Goal: Check status: Check status

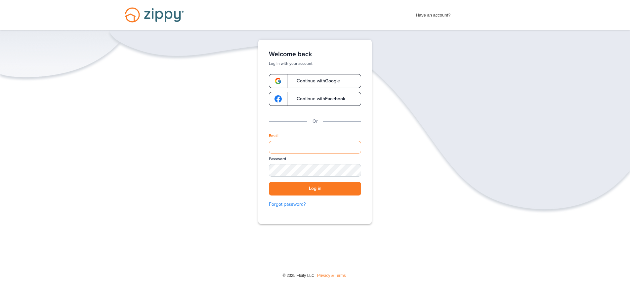
click at [319, 150] on input "Email" at bounding box center [315, 147] width 92 height 13
type input "**********"
click at [269, 182] on button "Log in" at bounding box center [315, 189] width 92 height 14
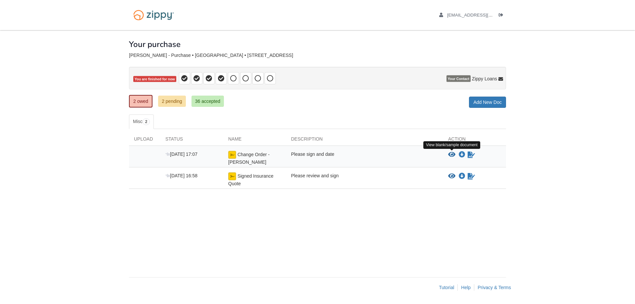
click at [454, 155] on icon "View Change Order - Kreiner" at bounding box center [451, 154] width 7 height 7
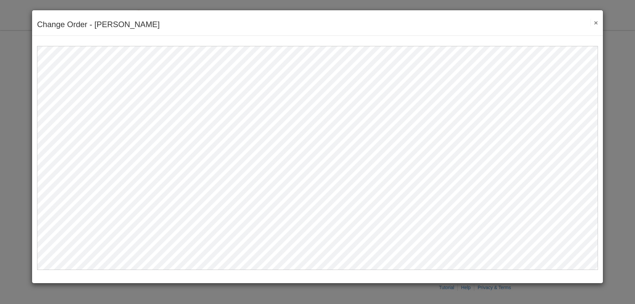
click at [596, 22] on button "×" at bounding box center [594, 22] width 8 height 7
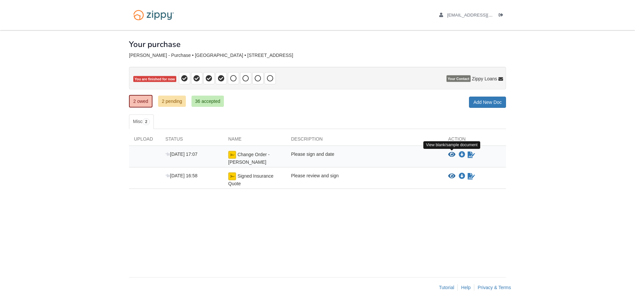
click at [453, 153] on icon "View Change Order - Kreiner" at bounding box center [451, 154] width 7 height 7
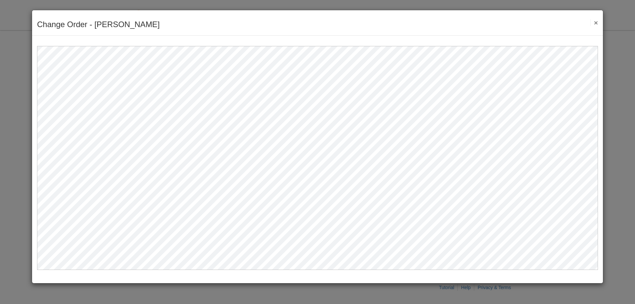
click at [596, 23] on button "×" at bounding box center [594, 22] width 8 height 7
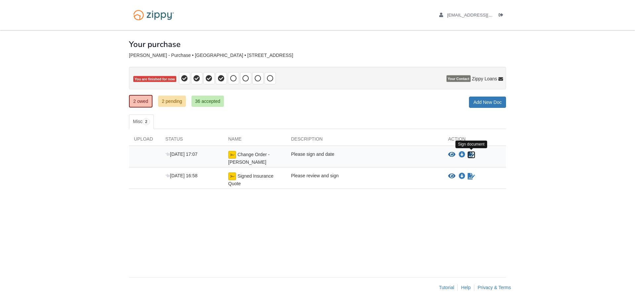
click at [472, 155] on icon "Sign Form" at bounding box center [471, 154] width 7 height 7
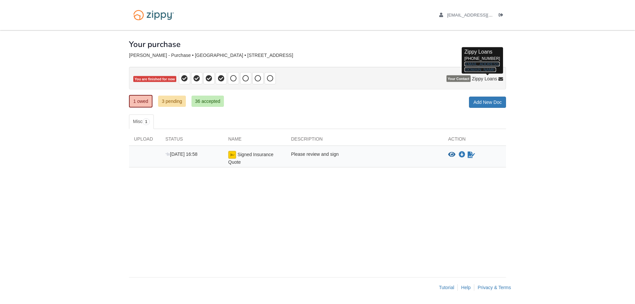
click at [476, 65] on link "[EMAIL_ADDRESS][DOMAIN_NAME]" at bounding box center [481, 67] width 35 height 10
drag, startPoint x: 475, startPoint y: 67, endPoint x: 463, endPoint y: 63, distance: 12.5
click at [463, 63] on div "Zippy Loans 512-975-2947 zippyguide@zippymh.com" at bounding box center [482, 60] width 41 height 26
click at [461, 156] on icon "Download Signed Insurance Quote" at bounding box center [462, 154] width 7 height 7
click at [205, 100] on link "36 accepted" at bounding box center [207, 101] width 32 height 11
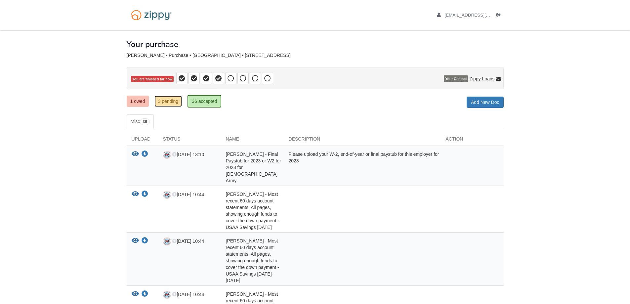
click at [171, 103] on link "3 pending" at bounding box center [168, 101] width 28 height 11
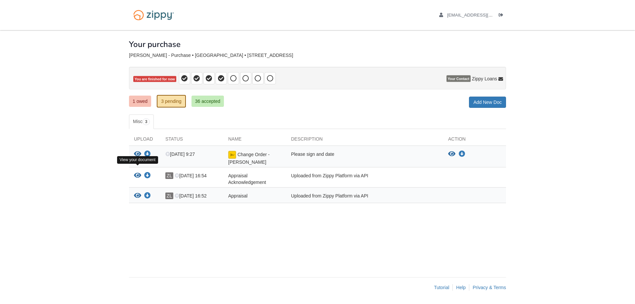
click at [137, 172] on icon "View Appraisal Acknowledgement" at bounding box center [137, 175] width 7 height 7
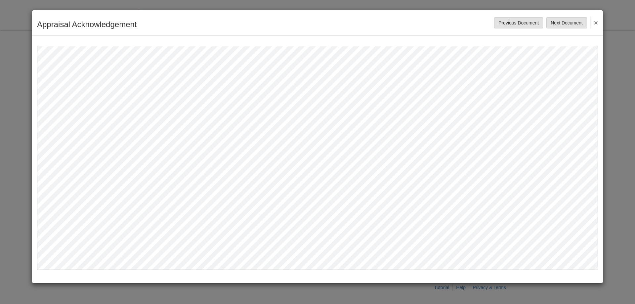
click at [594, 24] on button "×" at bounding box center [594, 23] width 8 height 12
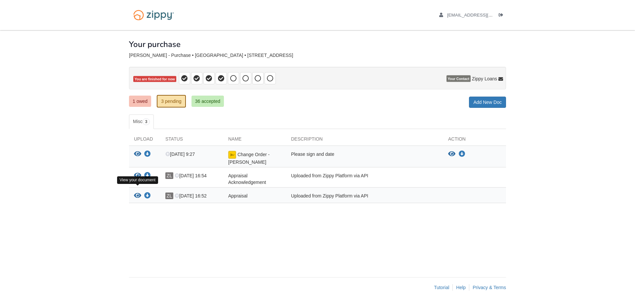
click at [137, 192] on icon "View Appraisal" at bounding box center [137, 195] width 7 height 7
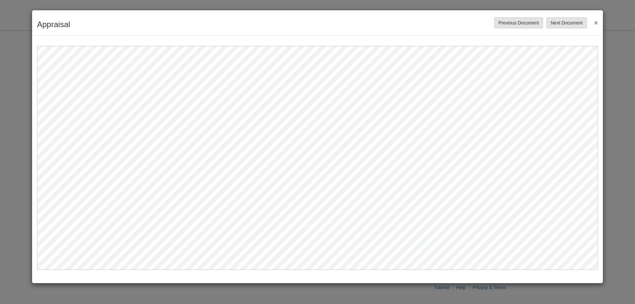
click at [597, 25] on button "×" at bounding box center [594, 23] width 8 height 12
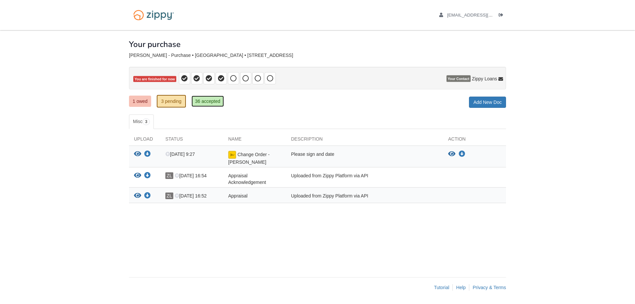
click at [209, 102] on link "36 accepted" at bounding box center [207, 101] width 32 height 11
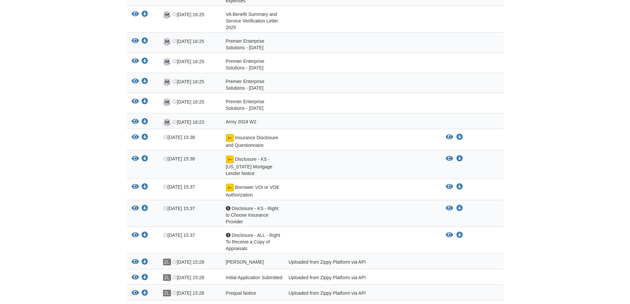
scroll to position [650, 0]
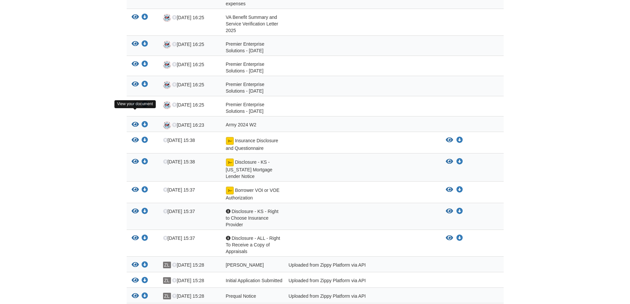
click at [134, 137] on icon "View Insurance Disclosure and Questionnaire" at bounding box center [135, 140] width 7 height 7
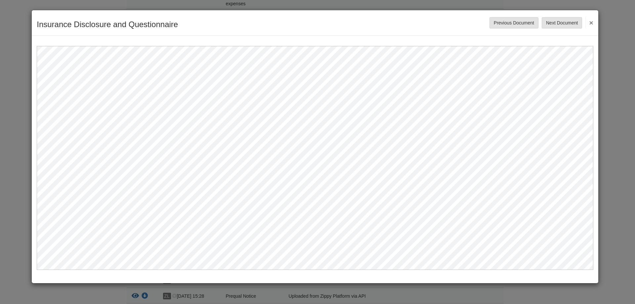
click at [589, 23] on button "×" at bounding box center [589, 23] width 8 height 12
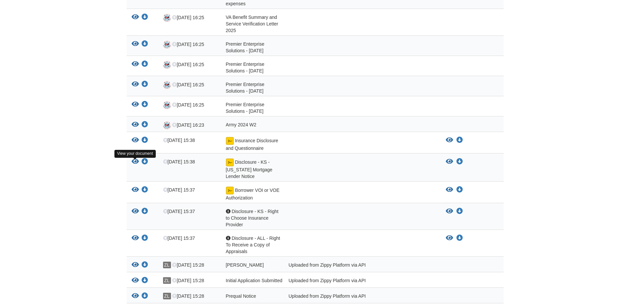
click at [135, 187] on icon "View Borrower VOI or VOE Authorization" at bounding box center [135, 190] width 7 height 7
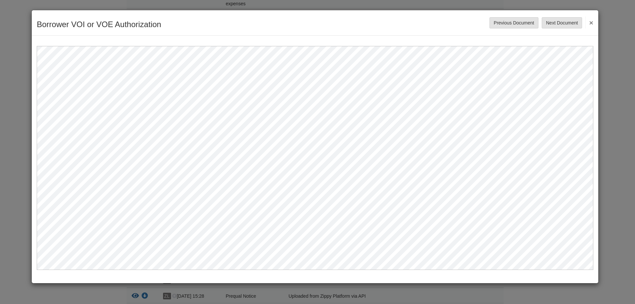
click at [595, 22] on div "Borrower VOI or VOE Authorization Save Cancel Previous Document Next Document ×" at bounding box center [315, 22] width 566 height 25
drag, startPoint x: 592, startPoint y: 23, endPoint x: 589, endPoint y: 28, distance: 5.6
click at [592, 23] on button "×" at bounding box center [589, 23] width 8 height 12
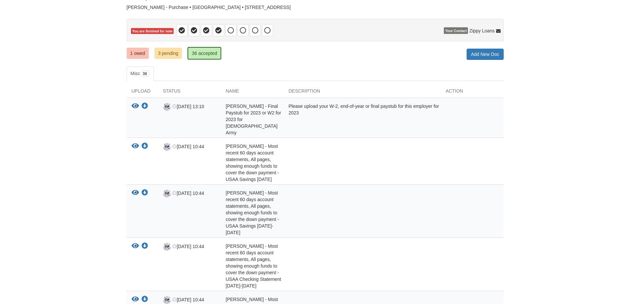
scroll to position [0, 0]
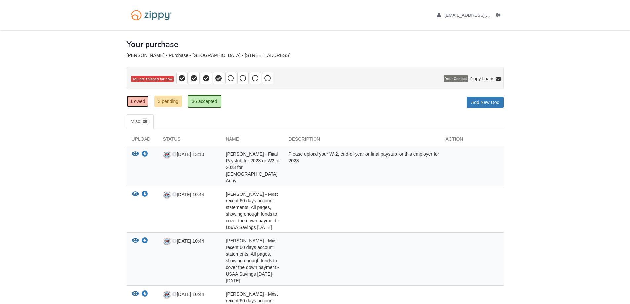
click at [134, 101] on link "1 owed" at bounding box center [138, 101] width 22 height 11
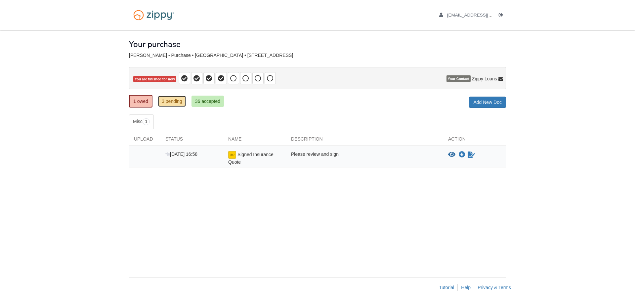
click at [166, 102] on link "3 pending" at bounding box center [172, 101] width 28 height 11
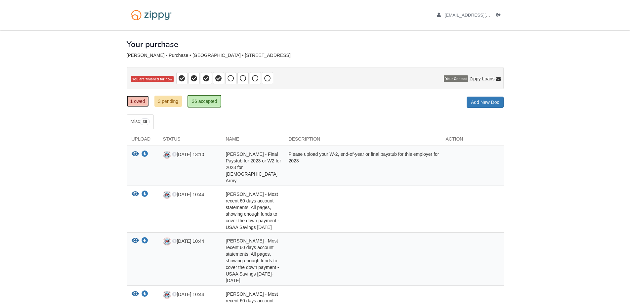
click at [134, 98] on link "1 owed" at bounding box center [138, 101] width 22 height 11
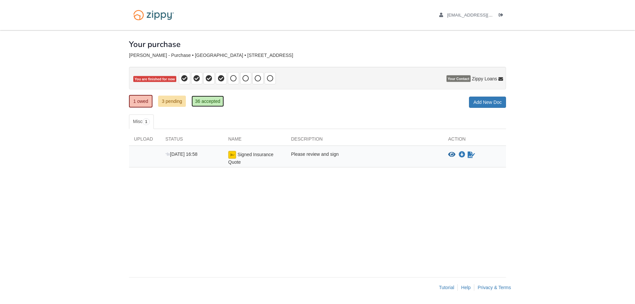
click at [220, 105] on link "36 accepted" at bounding box center [207, 101] width 32 height 11
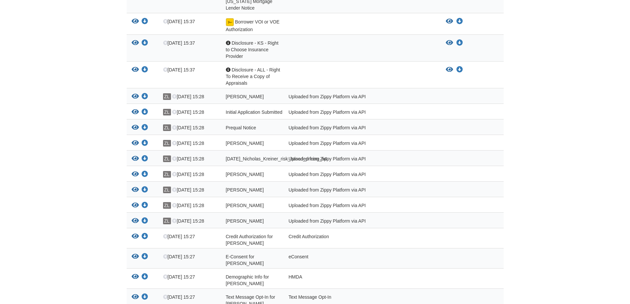
scroll to position [815, 0]
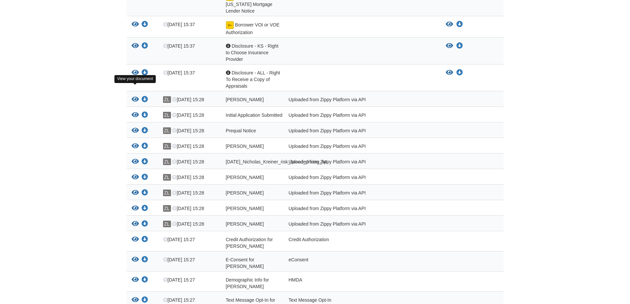
click at [136, 112] on icon "View Initial Application Submitted" at bounding box center [135, 115] width 7 height 7
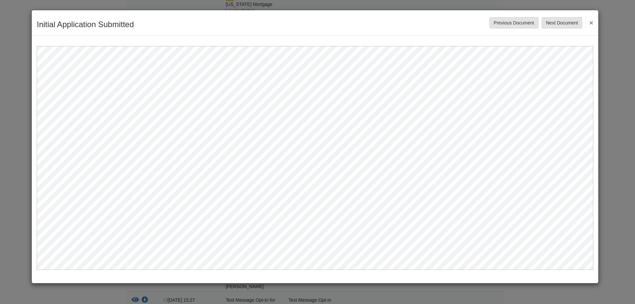
click at [589, 23] on button "×" at bounding box center [589, 23] width 8 height 12
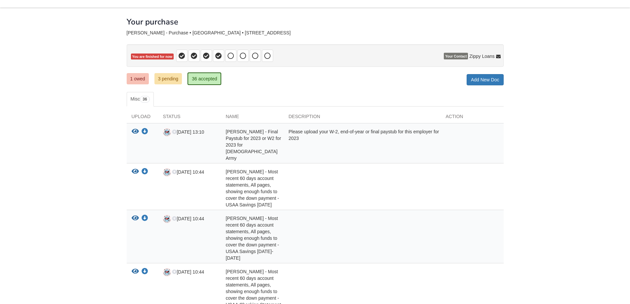
scroll to position [0, 0]
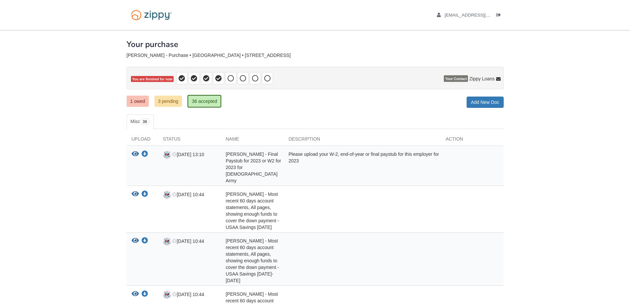
click at [143, 102] on link "1 owed" at bounding box center [138, 101] width 22 height 11
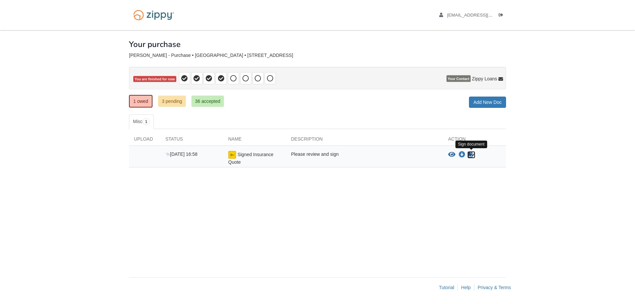
click at [469, 155] on icon "Sign Form" at bounding box center [471, 154] width 7 height 7
